Goal: Task Accomplishment & Management: Use online tool/utility

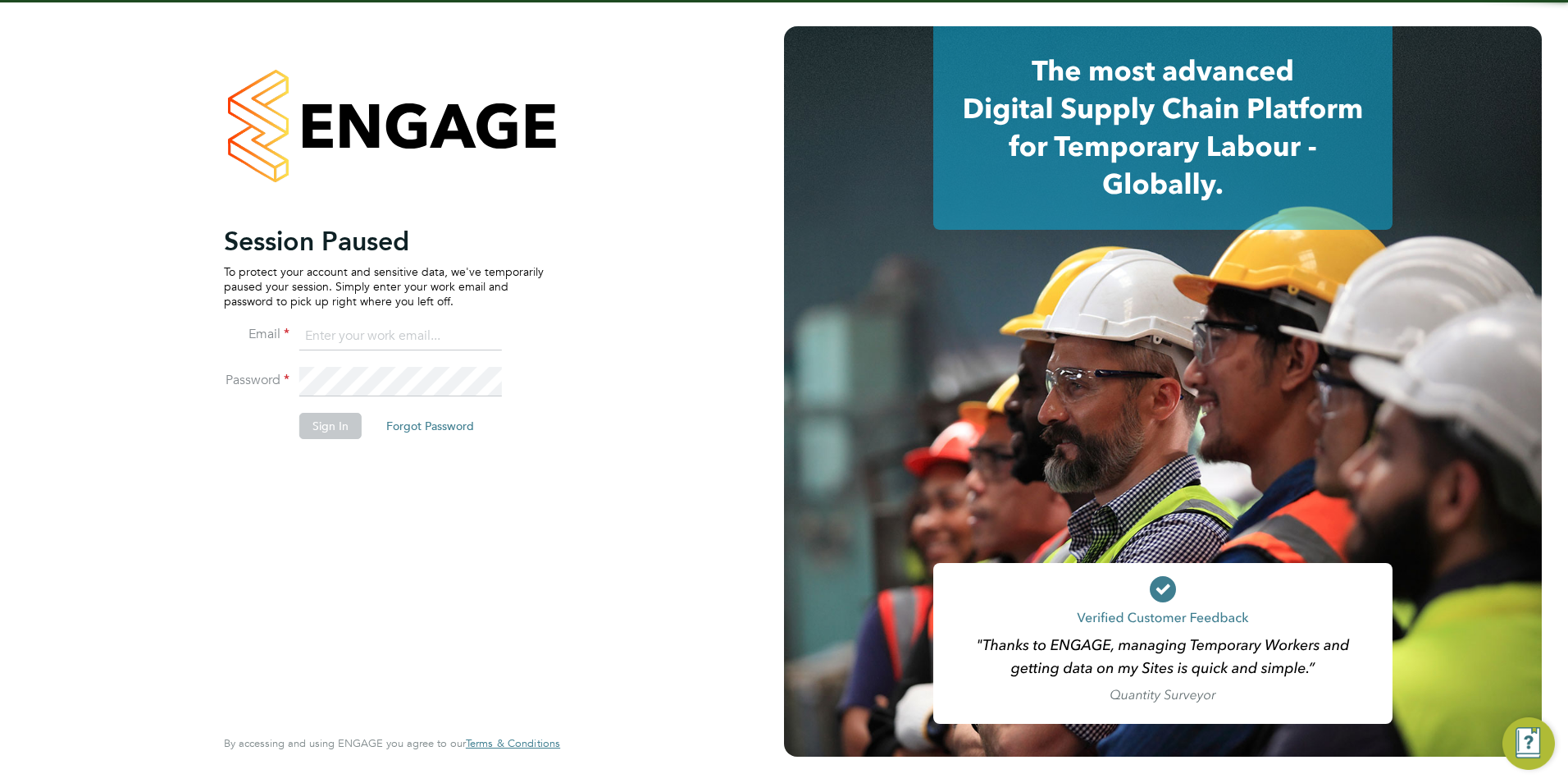
type input "[PERSON_NAME][EMAIL_ADDRESS][PERSON_NAME][DOMAIN_NAME]"
click at [350, 420] on button "Sign In" at bounding box center [330, 426] width 62 height 27
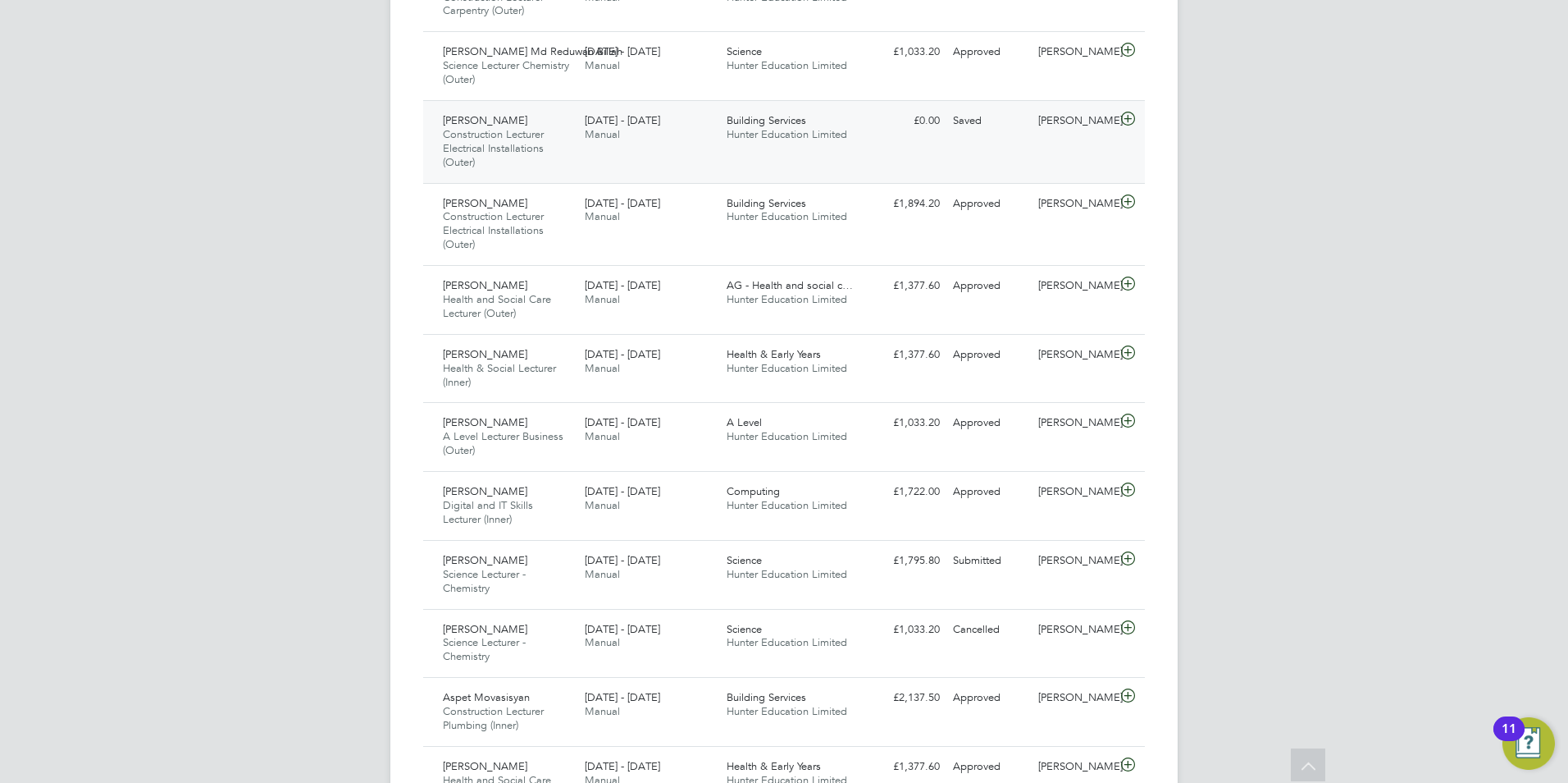
scroll to position [1066, 0]
click at [830, 570] on span "Hunter Education Limited" at bounding box center [786, 571] width 120 height 14
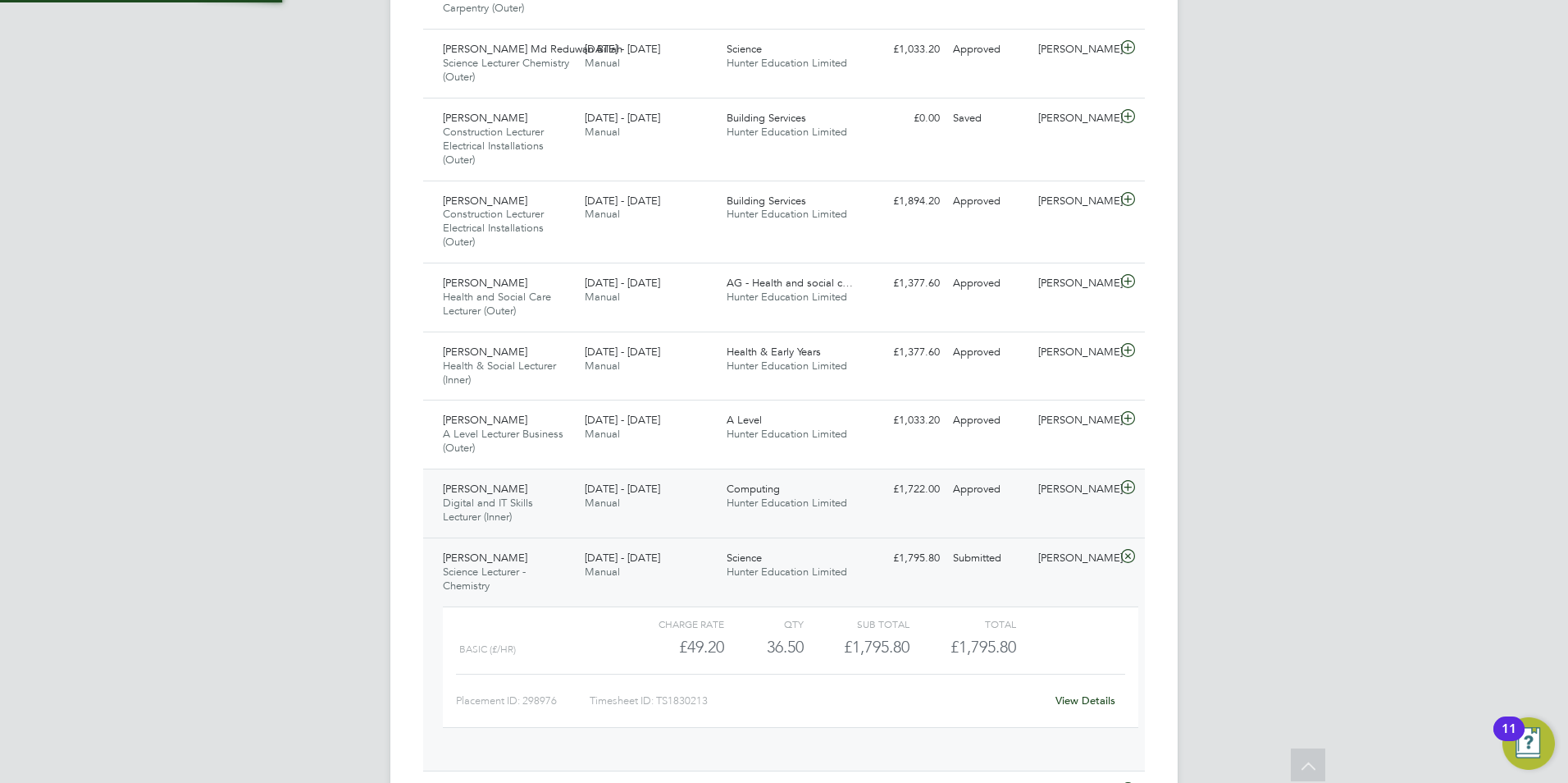
scroll to position [28, 160]
click at [805, 561] on div "Science Hunter Education Limited" at bounding box center [790, 565] width 142 height 41
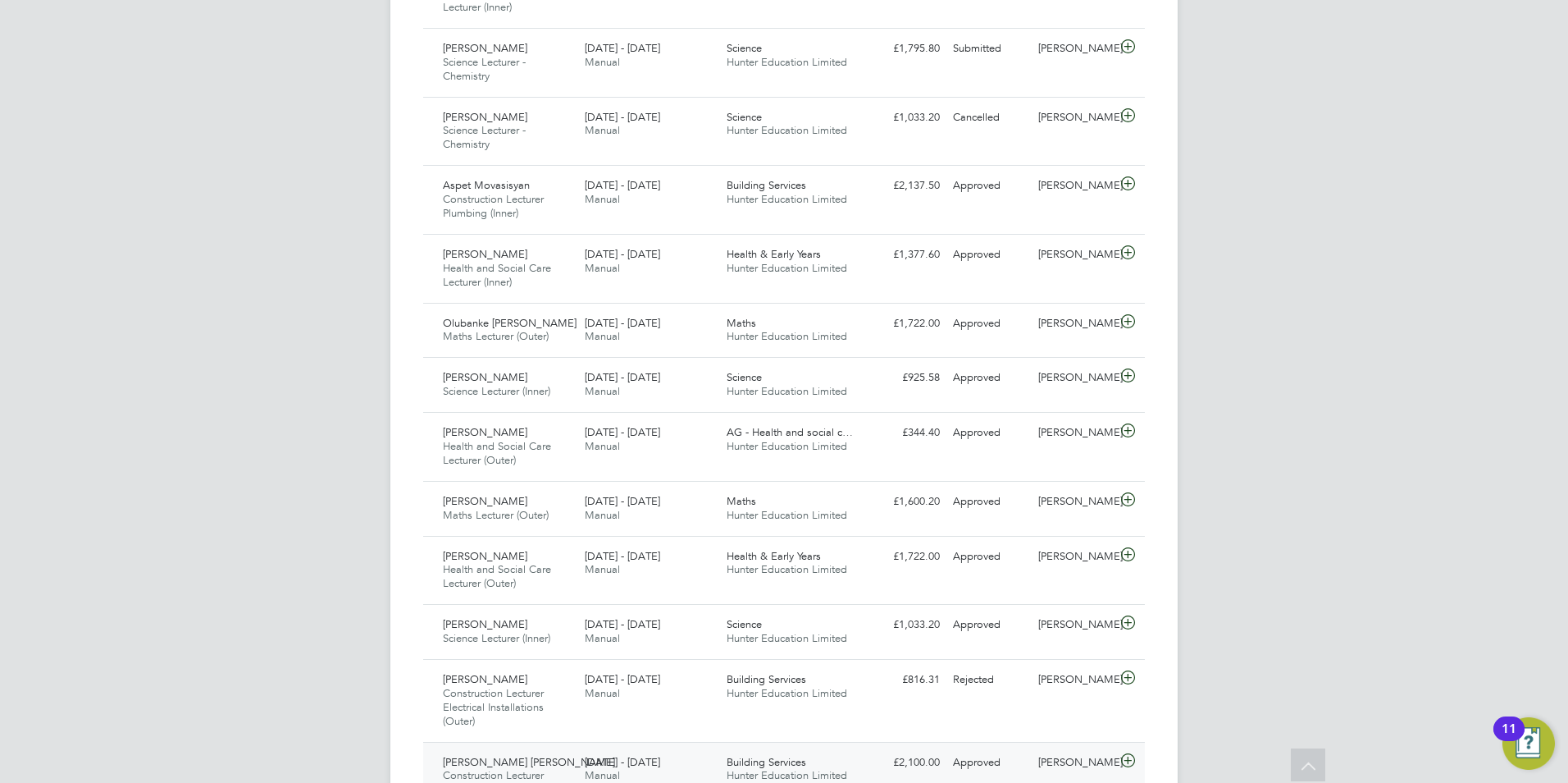
scroll to position [1805, 0]
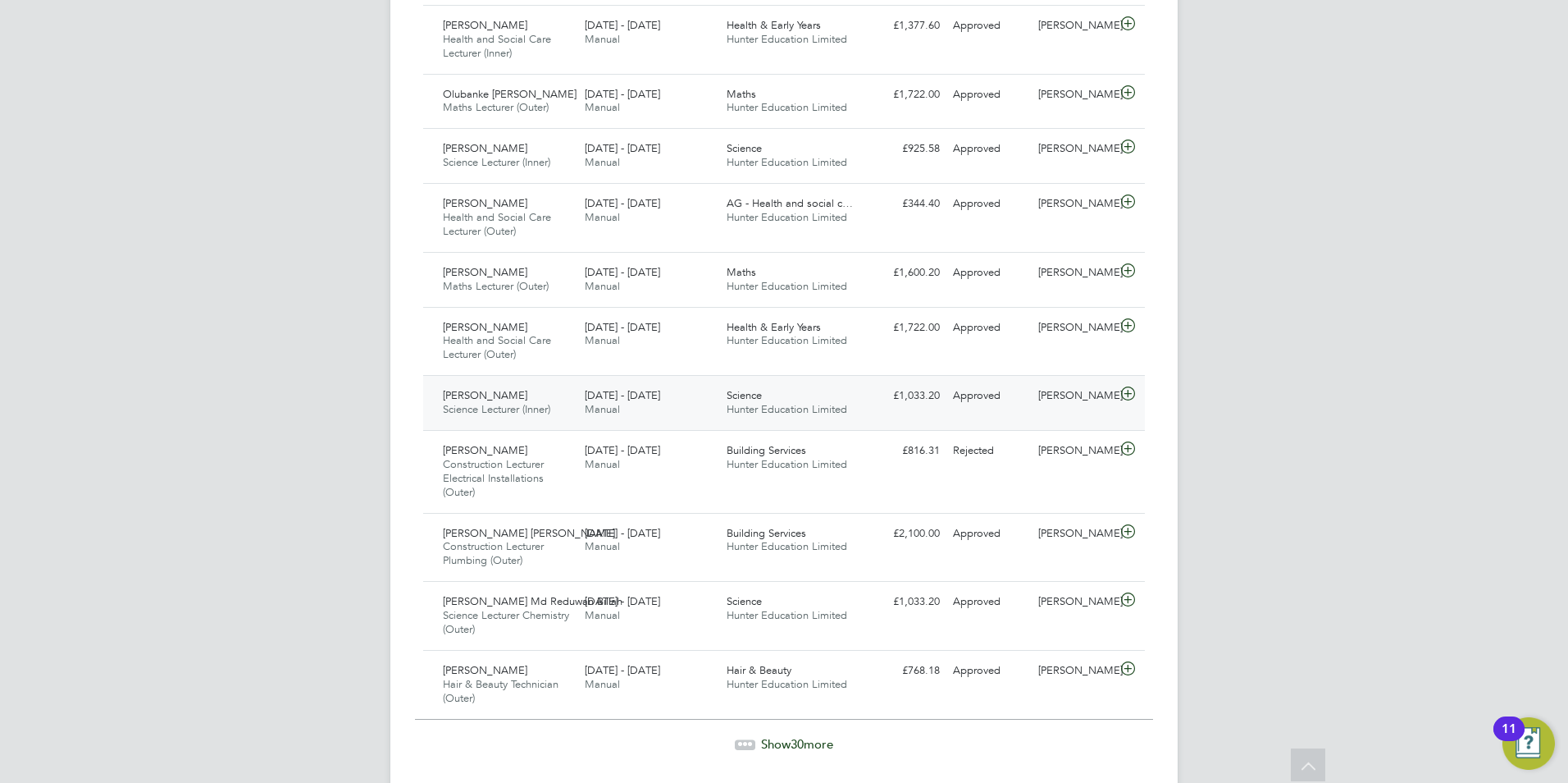
click at [779, 402] on div "Science Hunter Education Limited" at bounding box center [790, 402] width 142 height 41
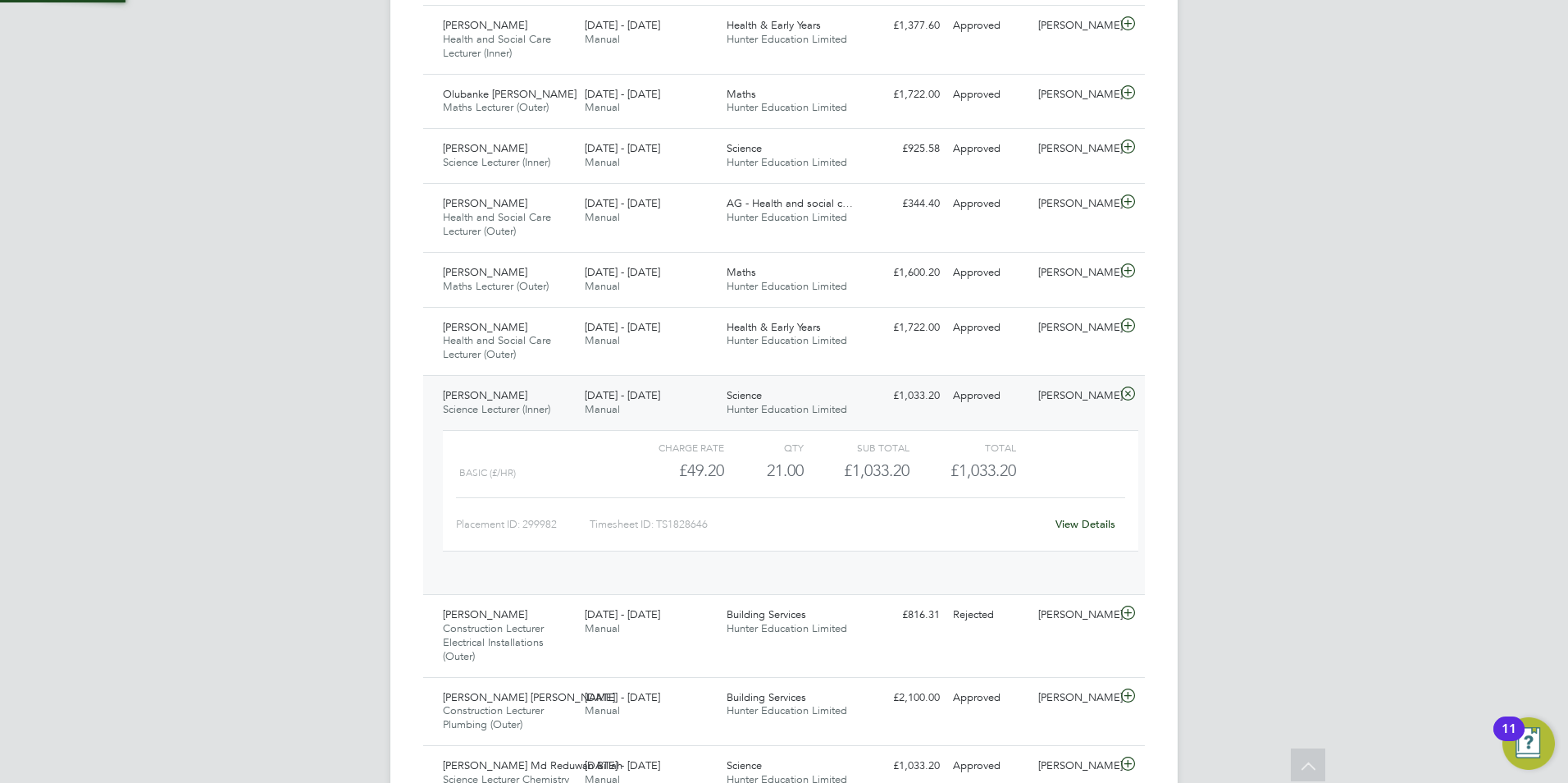
scroll to position [28, 160]
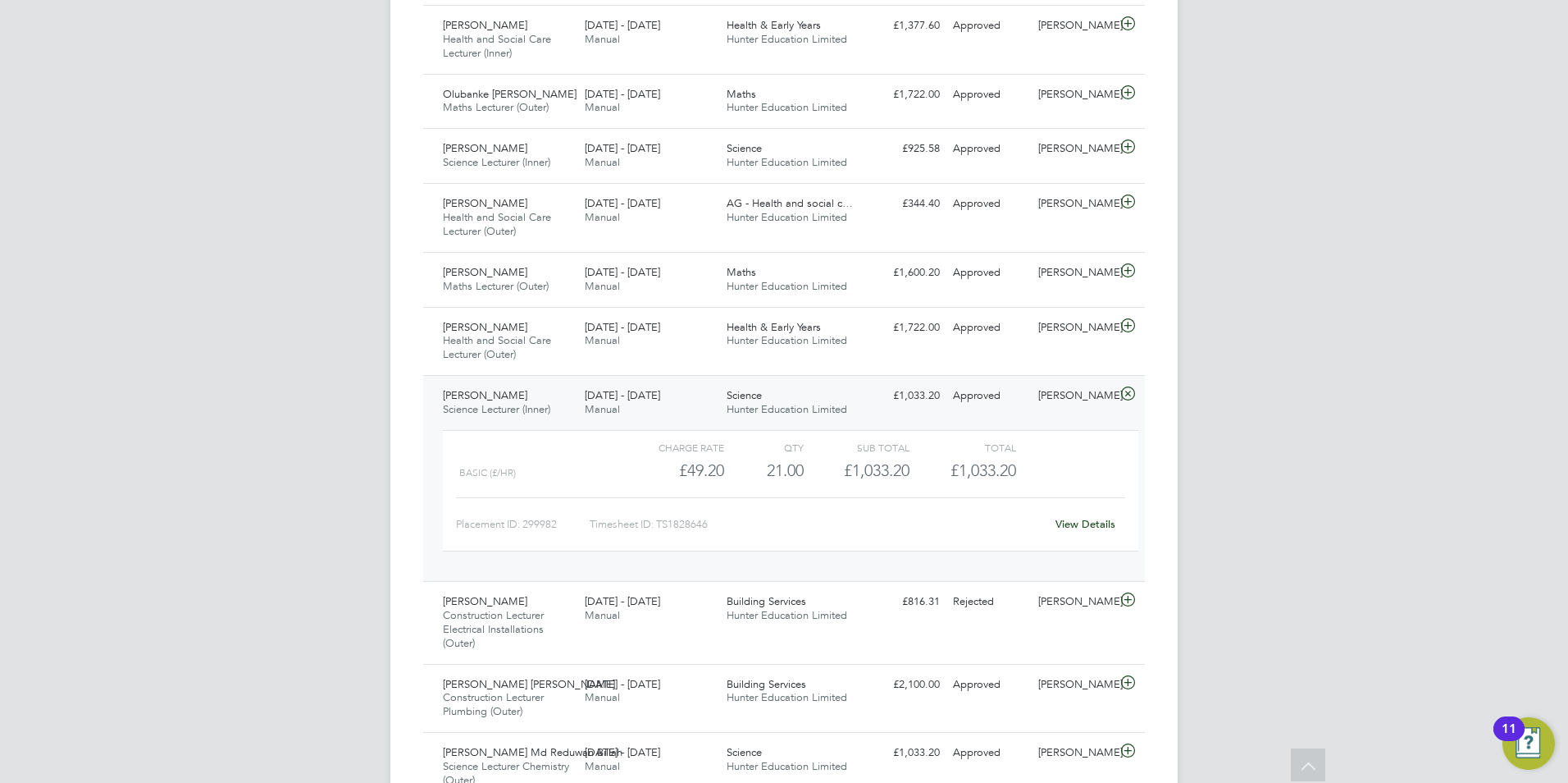
click at [643, 409] on div "22 - 28 Sep 2025 Manual" at bounding box center [649, 402] width 142 height 41
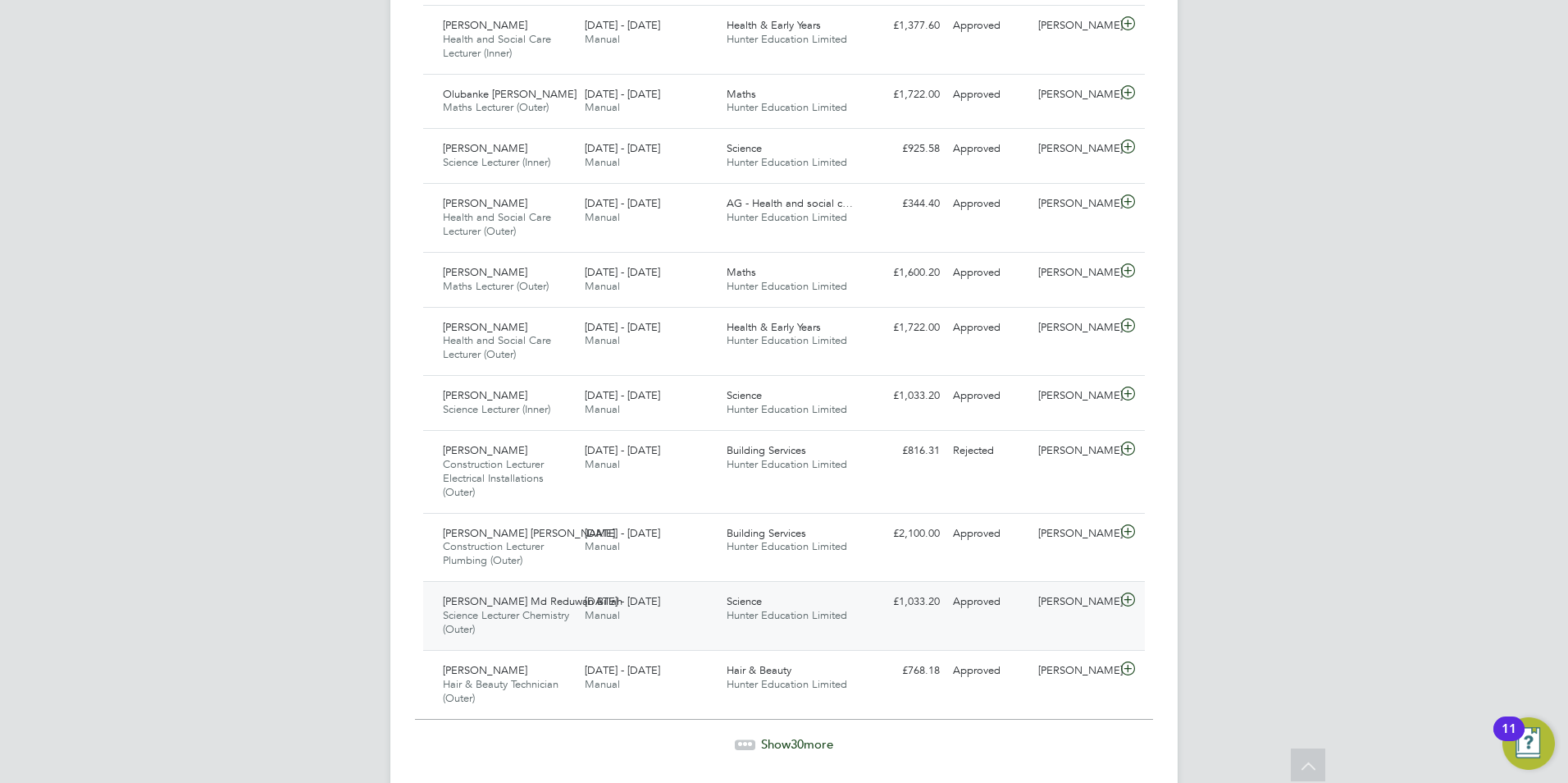
click at [713, 602] on div "15 - 21 Sep 2025 Manual" at bounding box center [649, 608] width 142 height 41
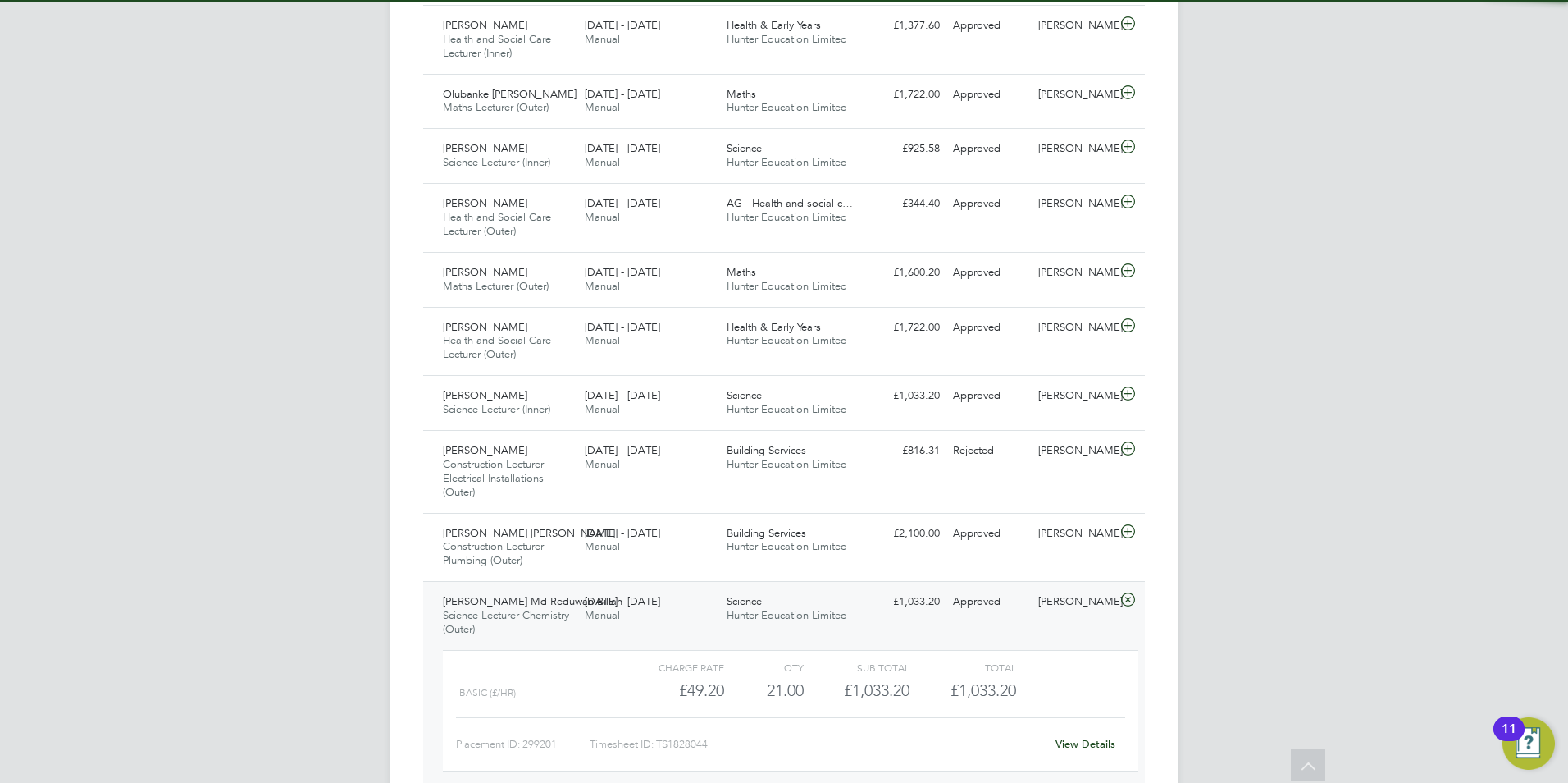
click at [713, 602] on div "15 - 21 Sep 2025 Manual" at bounding box center [649, 608] width 142 height 41
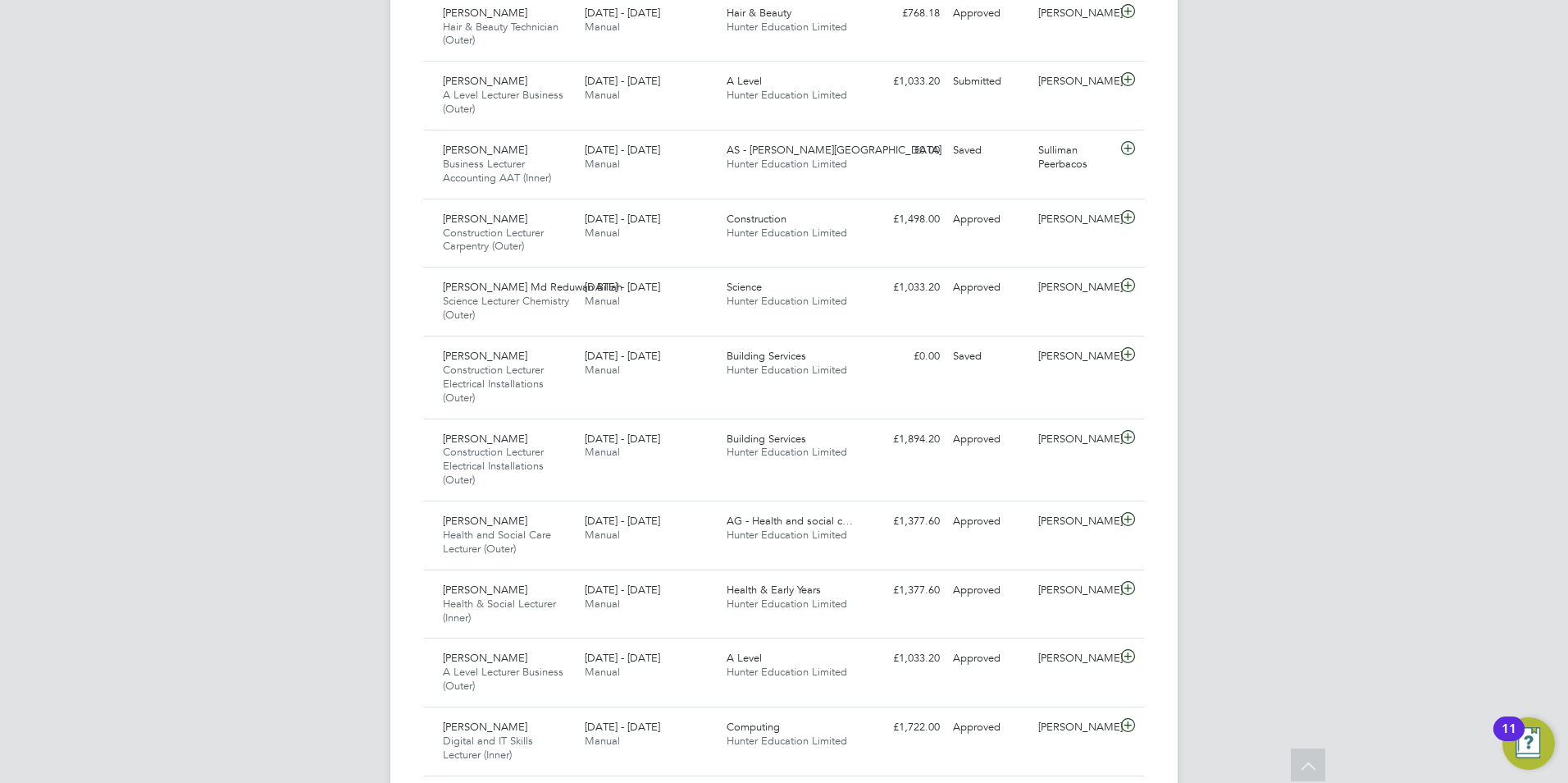
scroll to position [738, 0]
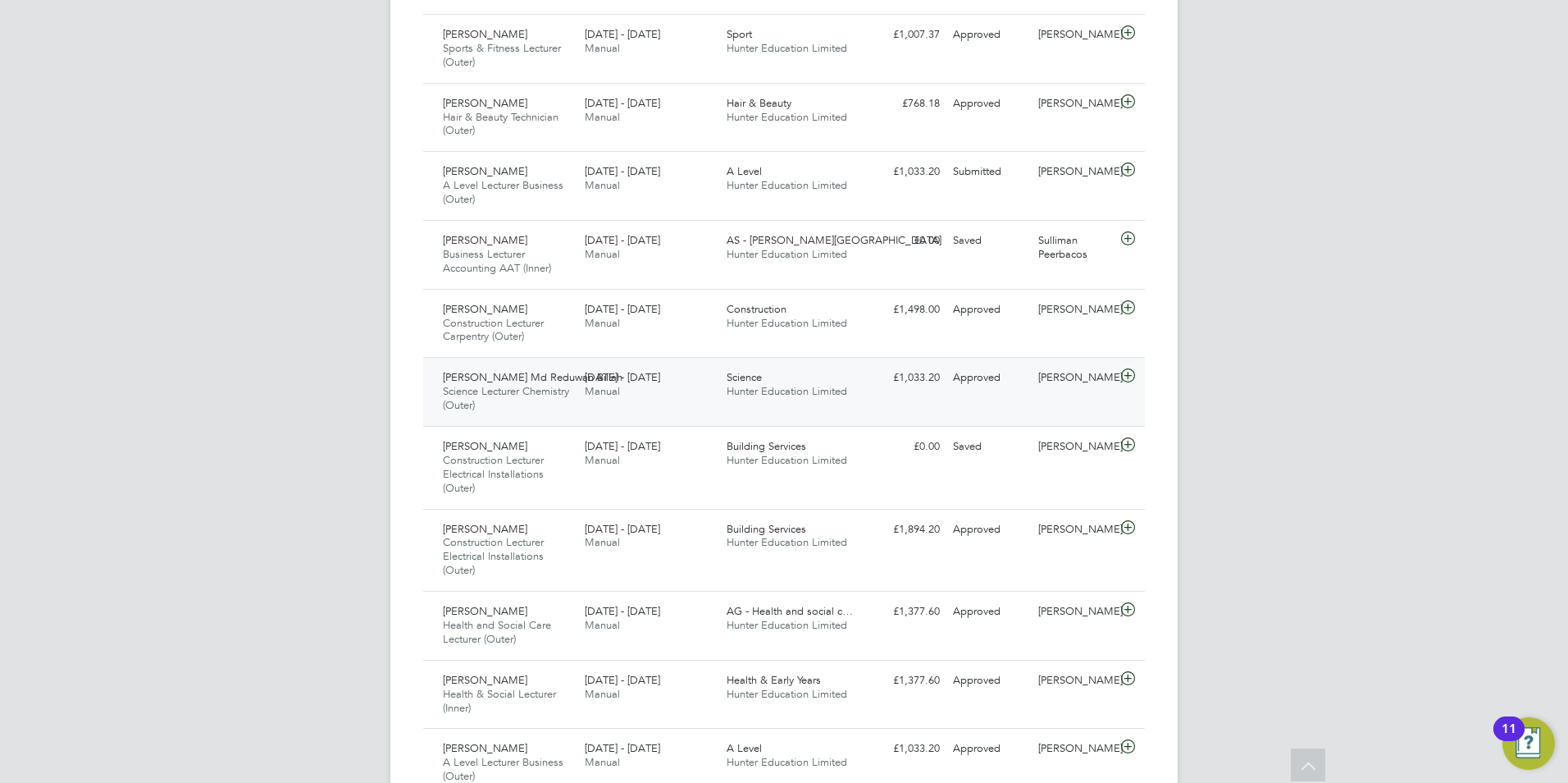
click at [832, 396] on span "Hunter Education Limited" at bounding box center [786, 391] width 120 height 14
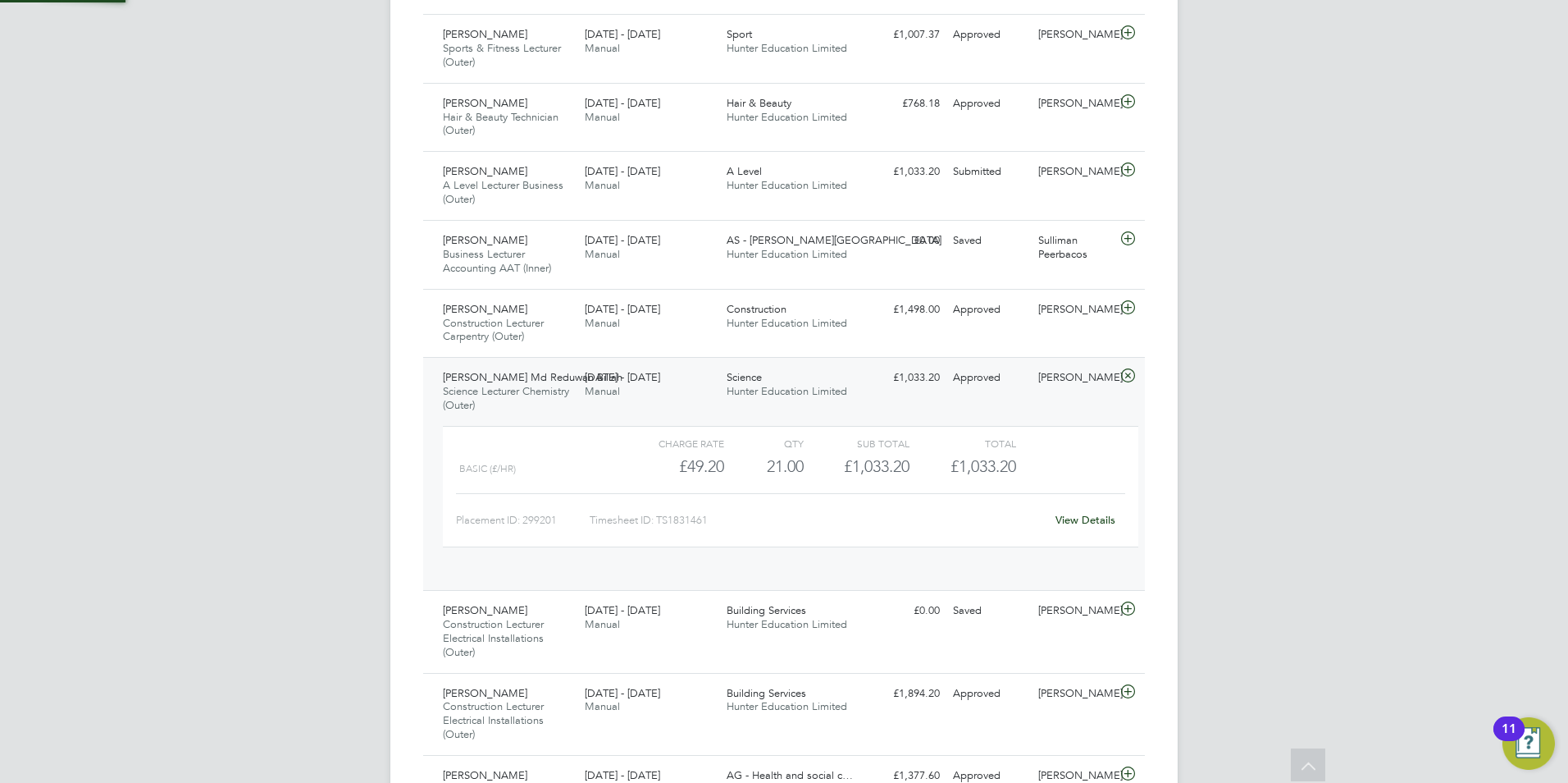
scroll to position [28, 160]
